Goal: Navigation & Orientation: Go to known website

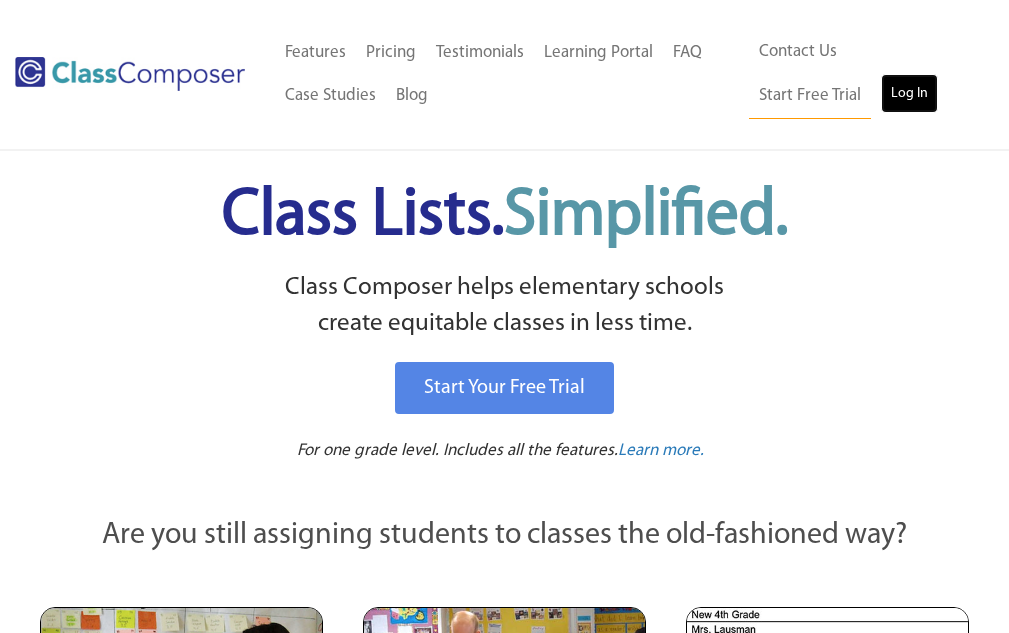
click at [881, 107] on link "Log In" at bounding box center [909, 94] width 57 height 40
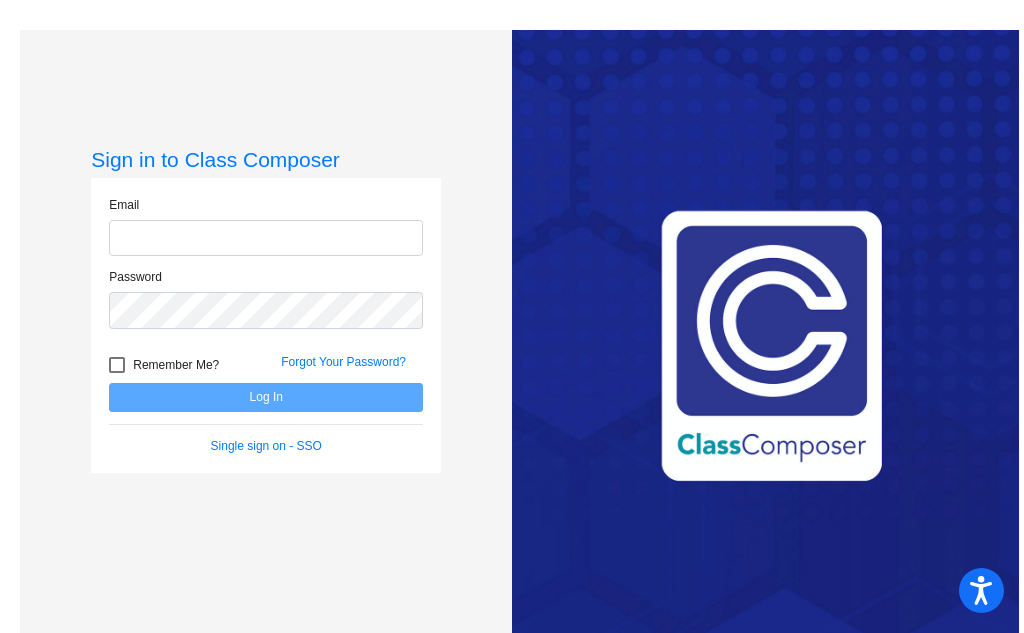
type input "[EMAIL_ADDRESS][DOMAIN_NAME]"
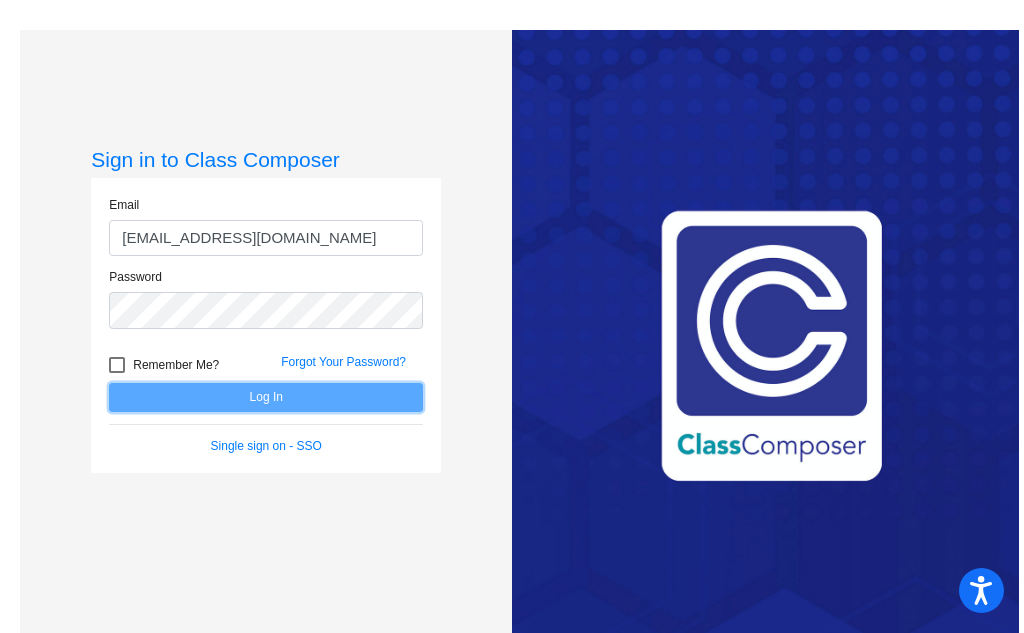
click at [259, 402] on button "Log In" at bounding box center [266, 397] width 314 height 29
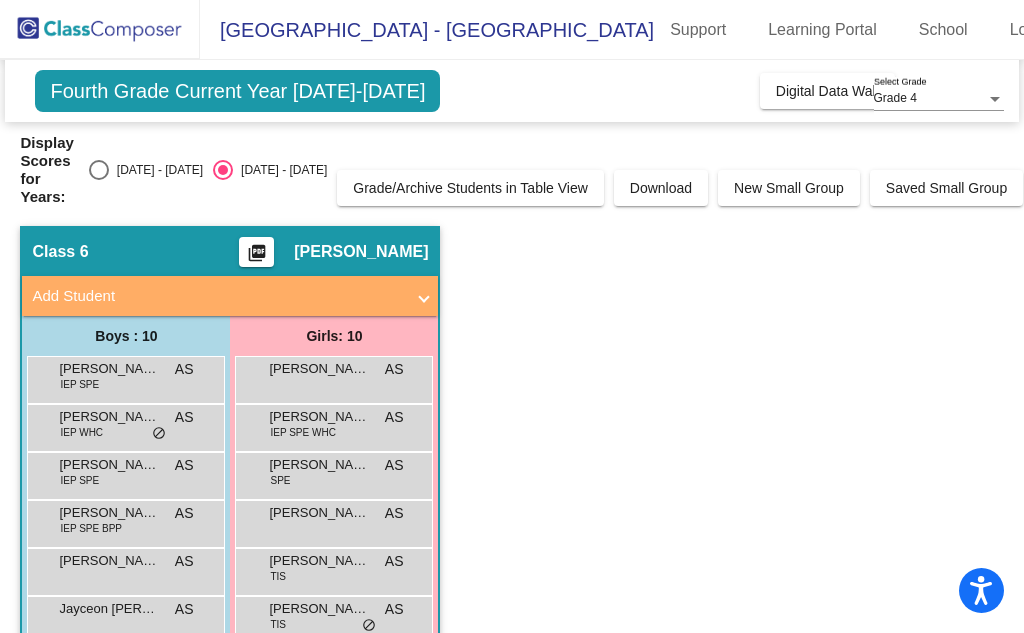
scroll to position [100, 0]
